Goal: Check status: Check status

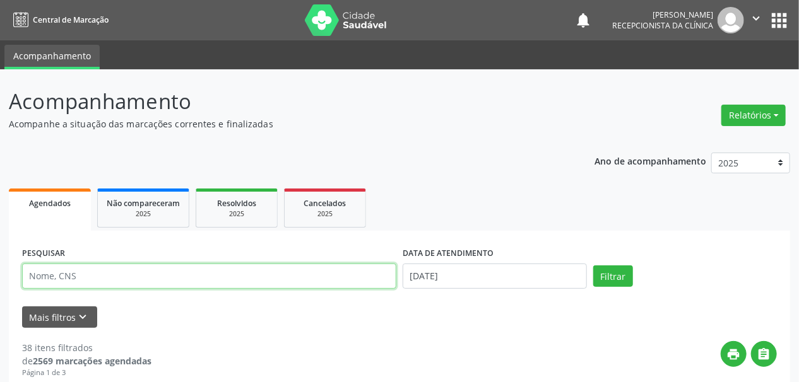
drag, startPoint x: 59, startPoint y: 278, endPoint x: 43, endPoint y: 280, distance: 16.0
click at [42, 283] on input "text" at bounding box center [209, 276] width 374 height 25
click at [43, 278] on input "text" at bounding box center [209, 276] width 374 height 25
paste input "[PERSON_NAME]"
type input "[PERSON_NAME]"
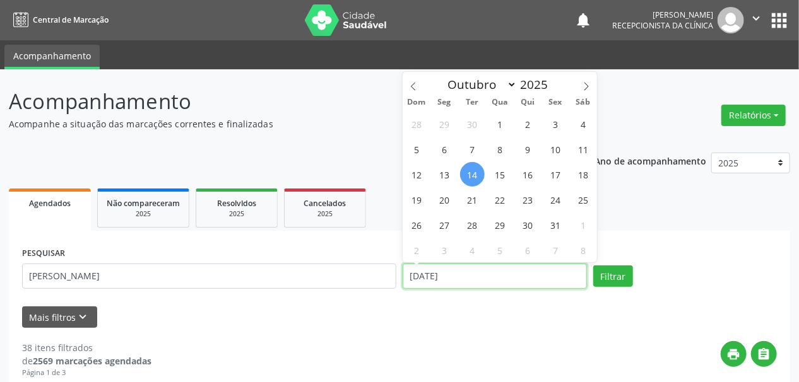
click at [447, 278] on input "[DATE]" at bounding box center [495, 276] width 184 height 25
click at [447, 174] on span "13" at bounding box center [444, 174] width 25 height 25
type input "[DATE]"
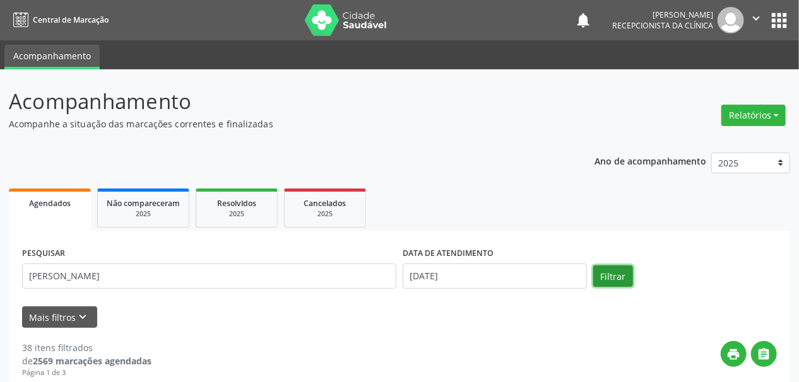
click at [606, 276] on button "Filtrar" at bounding box center [613, 276] width 40 height 21
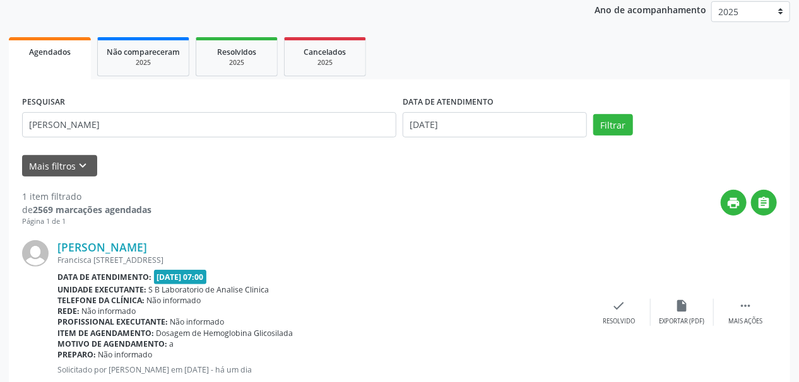
scroll to position [189, 0]
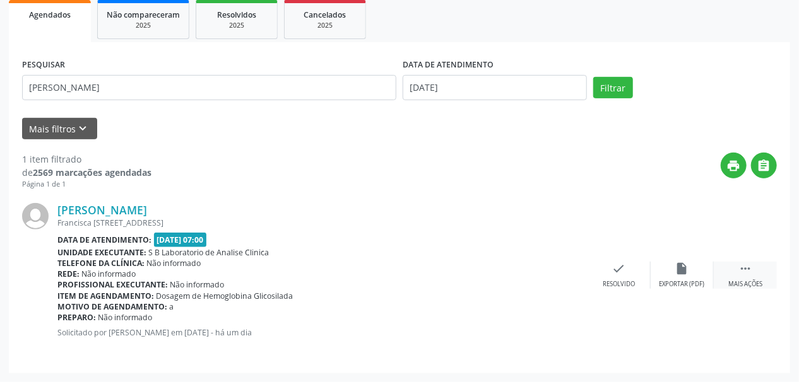
click at [739, 266] on icon "" at bounding box center [745, 269] width 14 height 14
click at [567, 270] on div "print Imprimir" at bounding box center [555, 275] width 63 height 27
